Goal: Find specific page/section: Find specific page/section

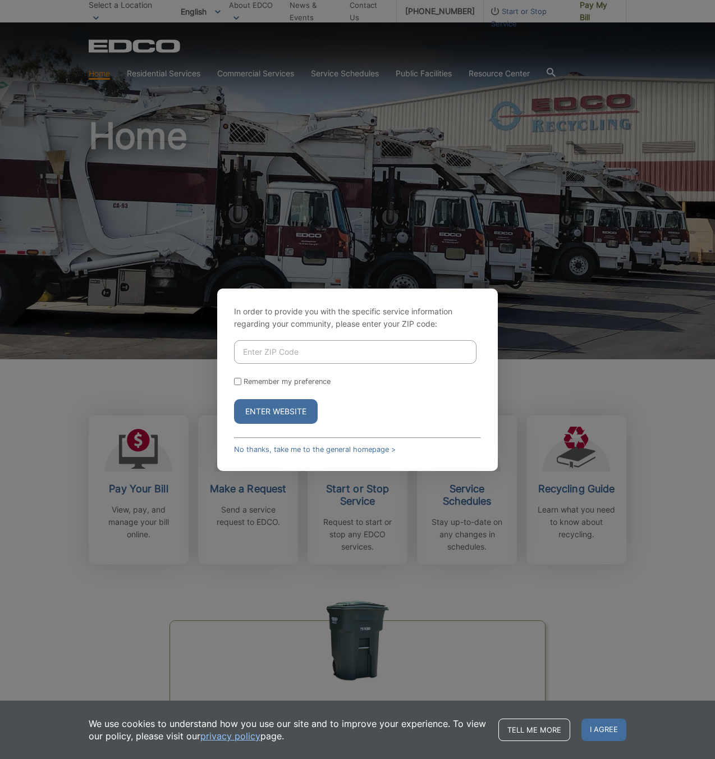
click at [357, 341] on input "Enter ZIP Code" at bounding box center [355, 352] width 242 height 24
type input "92028"
click at [287, 408] on button "Enter Website" at bounding box center [276, 411] width 84 height 25
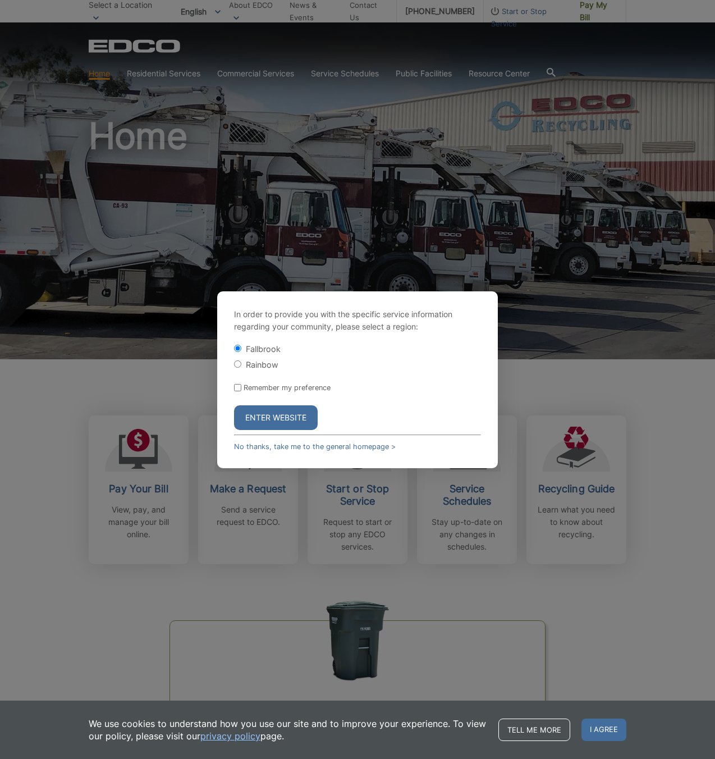
click at [265, 414] on button "Enter Website" at bounding box center [276, 417] width 84 height 25
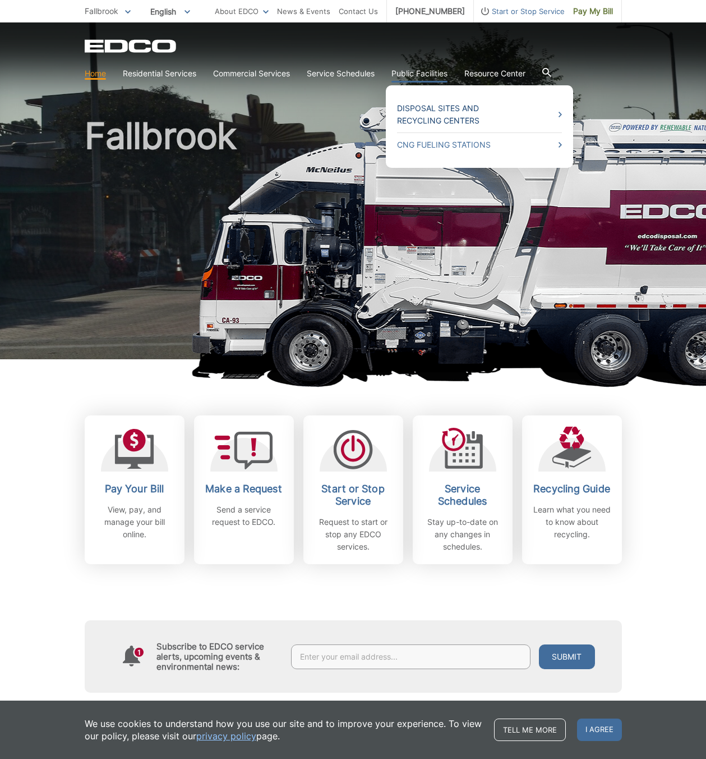
click at [467, 113] on link "Disposal Sites and Recycling Centers" at bounding box center [479, 114] width 165 height 25
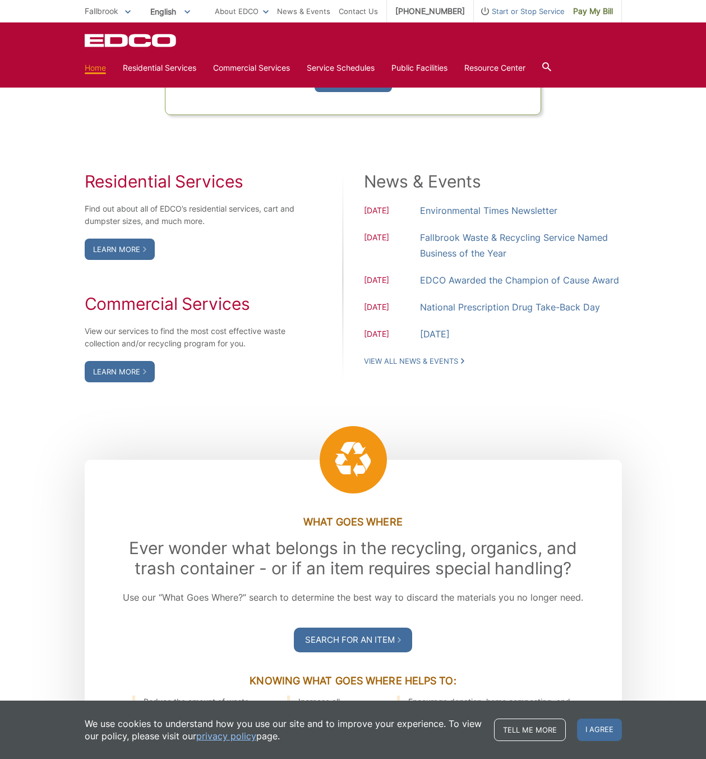
scroll to position [1068, 0]
